Goal: Check status: Check status

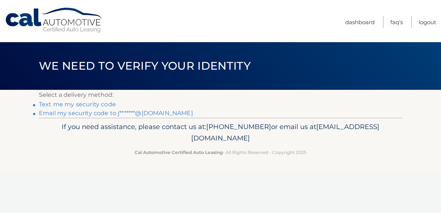
click at [103, 104] on link "Text me my security code" at bounding box center [77, 104] width 77 height 7
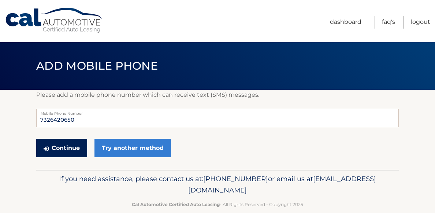
click at [51, 151] on button "Continue" at bounding box center [61, 148] width 51 height 18
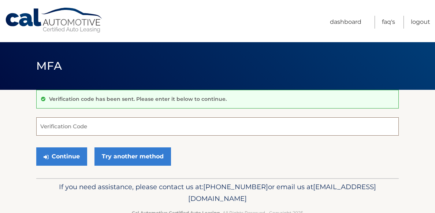
click at [56, 127] on input "Verification Code" at bounding box center [217, 126] width 363 height 18
type input "231926"
click at [62, 156] on button "Continue" at bounding box center [61, 156] width 51 height 18
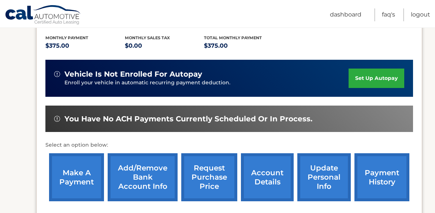
scroll to position [154, 0]
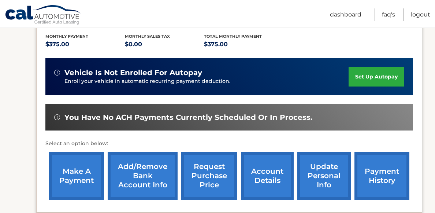
click at [386, 174] on link "payment history" at bounding box center [382, 176] width 55 height 48
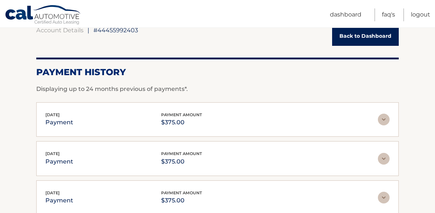
scroll to position [80, 0]
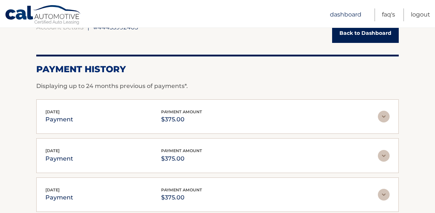
click at [354, 11] on link "Dashboard" at bounding box center [346, 14] width 32 height 13
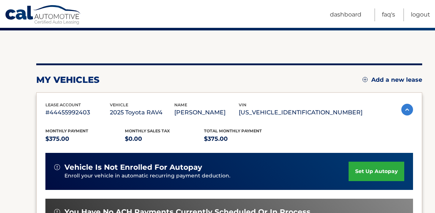
scroll to position [82, 0]
